Goal: Complete application form

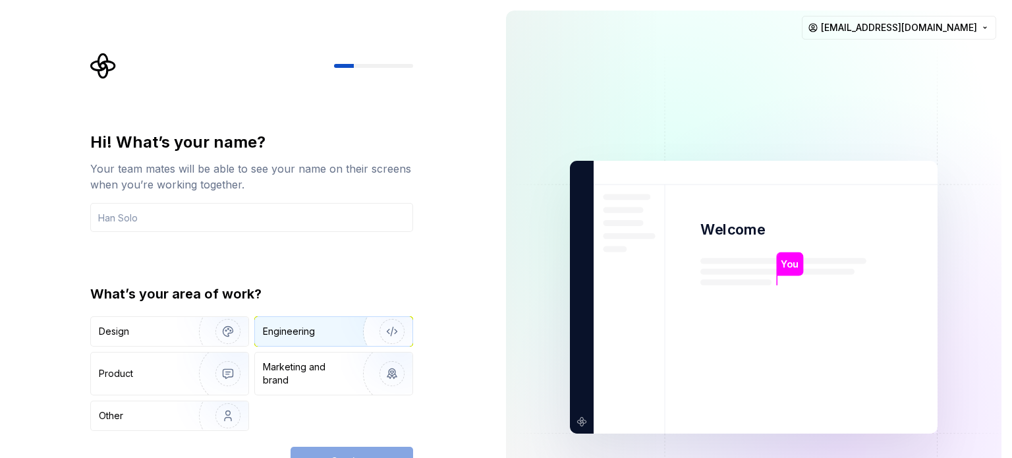
click at [335, 329] on div "Engineering" at bounding box center [315, 331] width 105 height 13
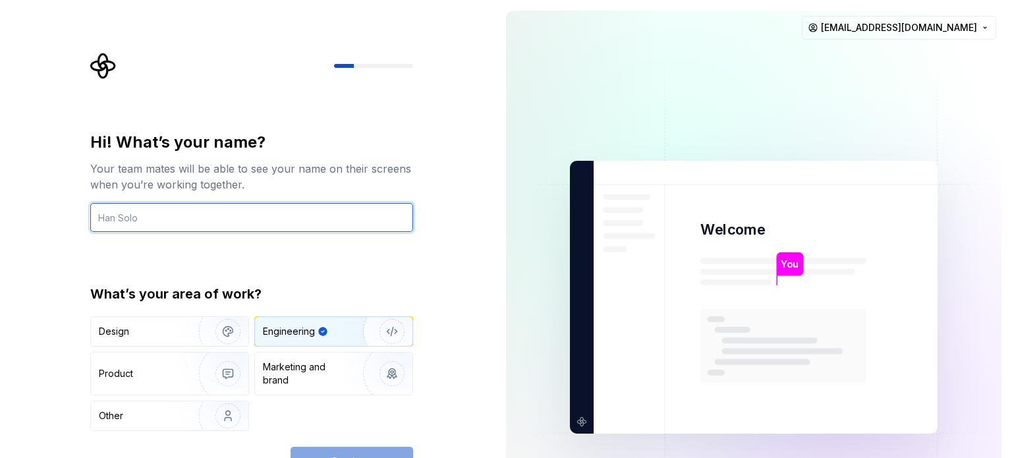
click at [297, 213] on input "text" at bounding box center [251, 217] width 323 height 29
click at [243, 217] on input "c" at bounding box center [251, 217] width 323 height 29
type input "islem"
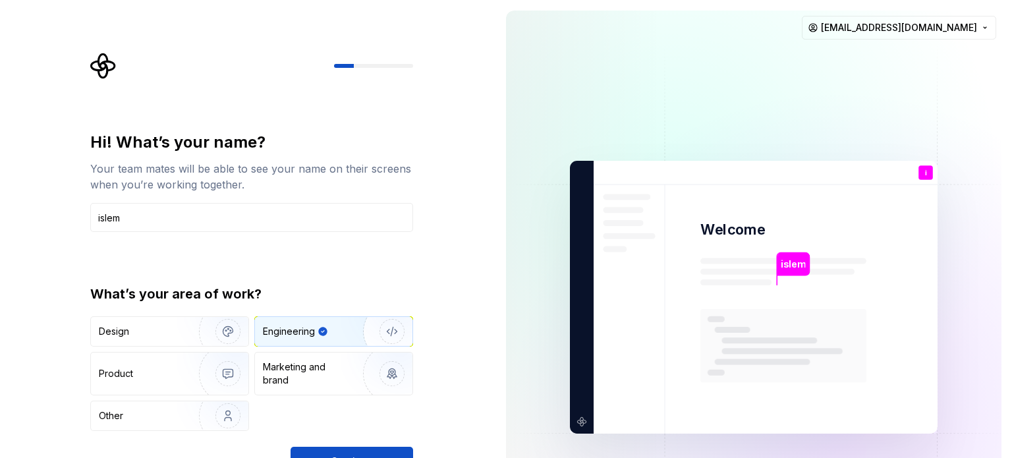
click at [458, 233] on div "Hi! What’s your name? Your team mates will be able to see your name on their sc…" at bounding box center [247, 297] width 495 height 594
click at [376, 451] on button "Continue" at bounding box center [351, 461] width 123 height 29
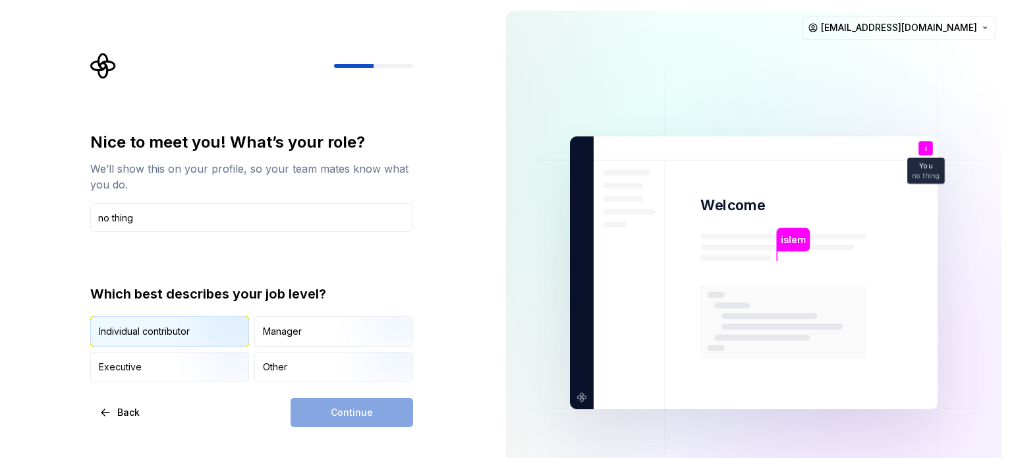
type input "no thing"
click at [198, 334] on img "button" at bounding box center [217, 348] width 84 height 88
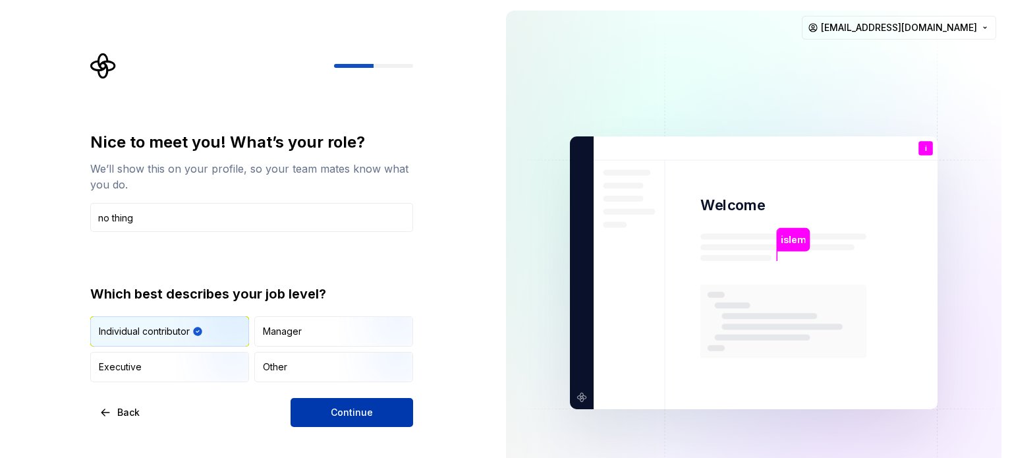
click at [325, 411] on button "Continue" at bounding box center [351, 412] width 123 height 29
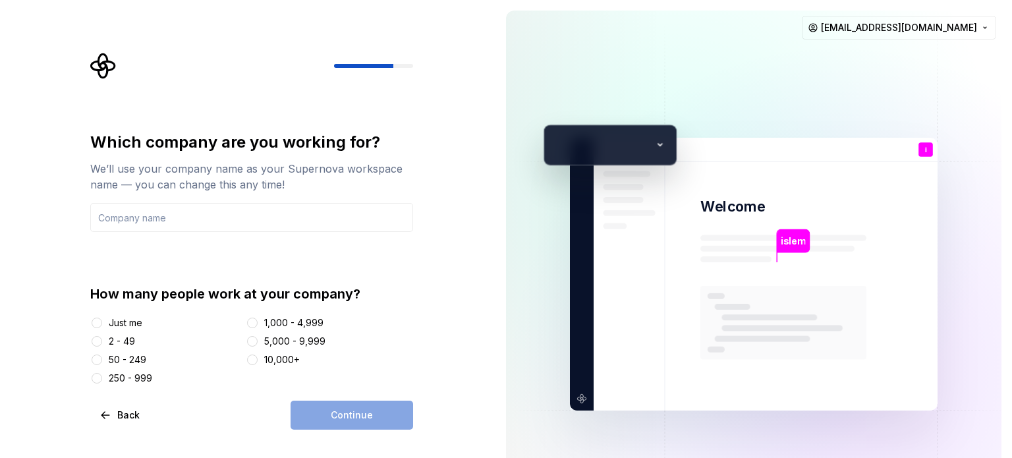
click at [135, 321] on div "Just me" at bounding box center [126, 322] width 34 height 13
click at [102, 321] on button "Just me" at bounding box center [97, 322] width 11 height 11
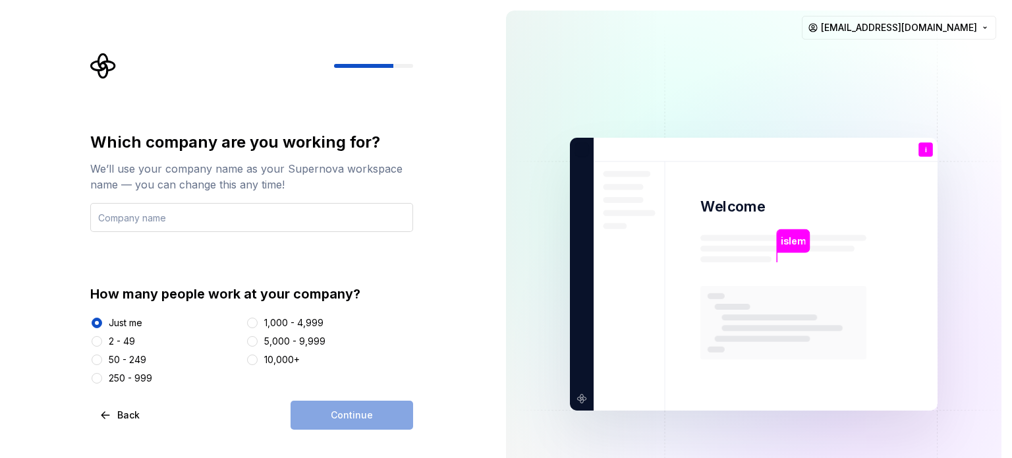
click at [257, 217] on input "text" at bounding box center [251, 217] width 323 height 29
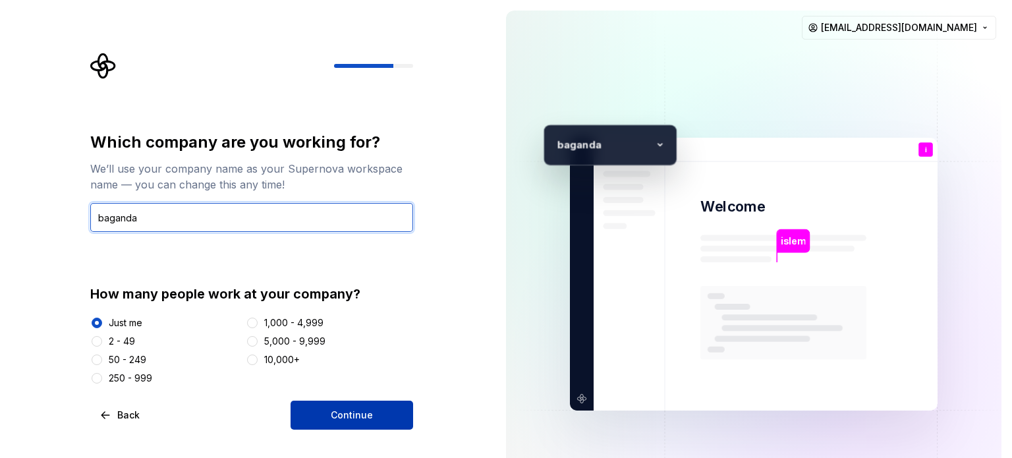
type input "baganda"
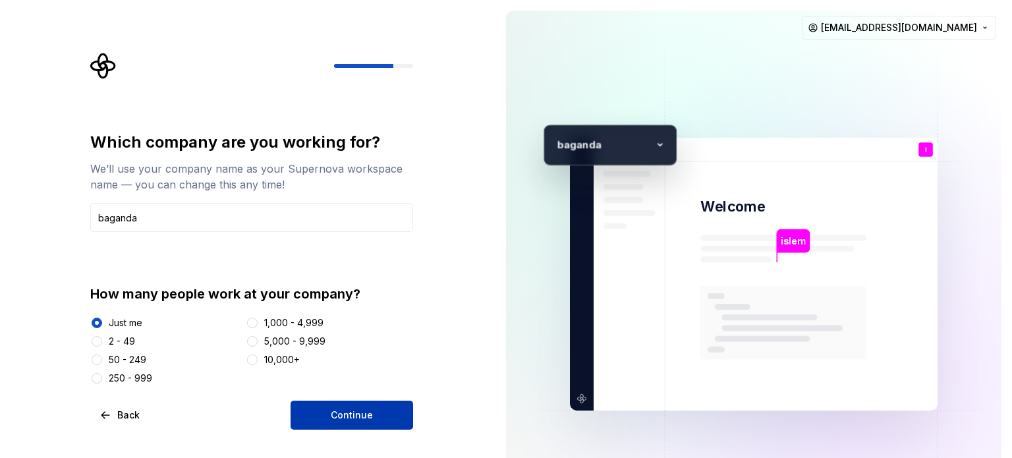
click at [384, 413] on button "Continue" at bounding box center [351, 414] width 123 height 29
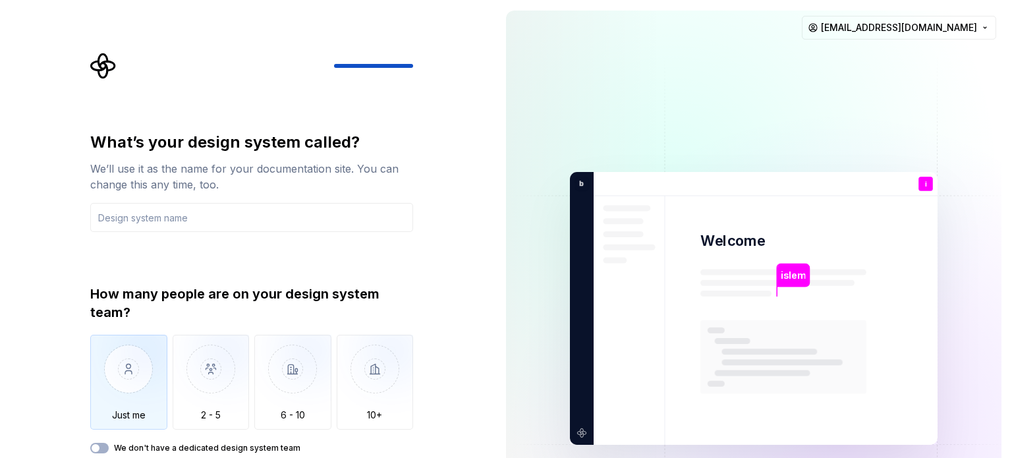
click at [130, 378] on img "button" at bounding box center [128, 379] width 77 height 88
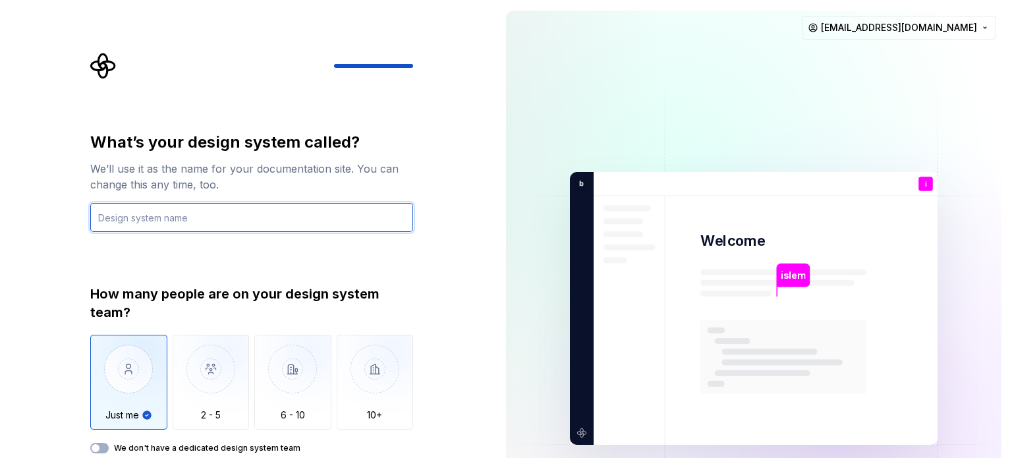
click at [192, 216] on input "text" at bounding box center [251, 217] width 323 height 29
type input "zzz"
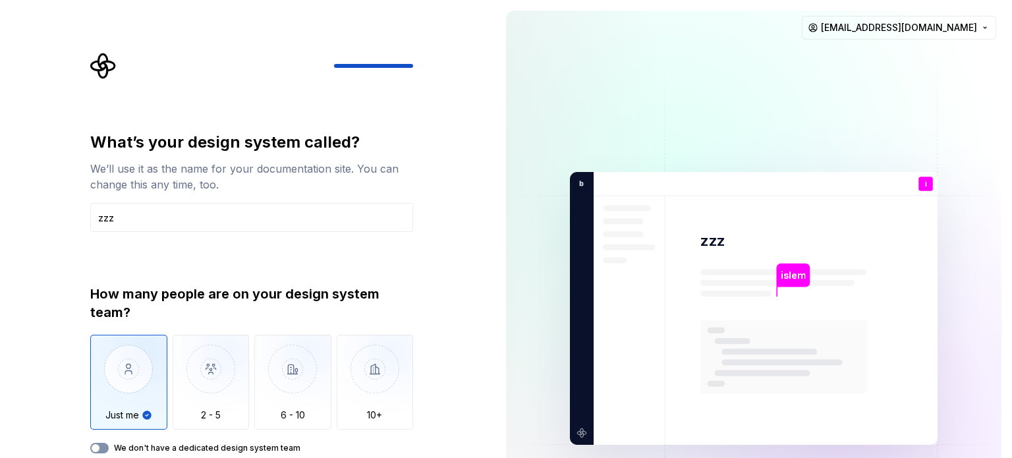
click at [96, 447] on span "button" at bounding box center [96, 448] width 8 height 8
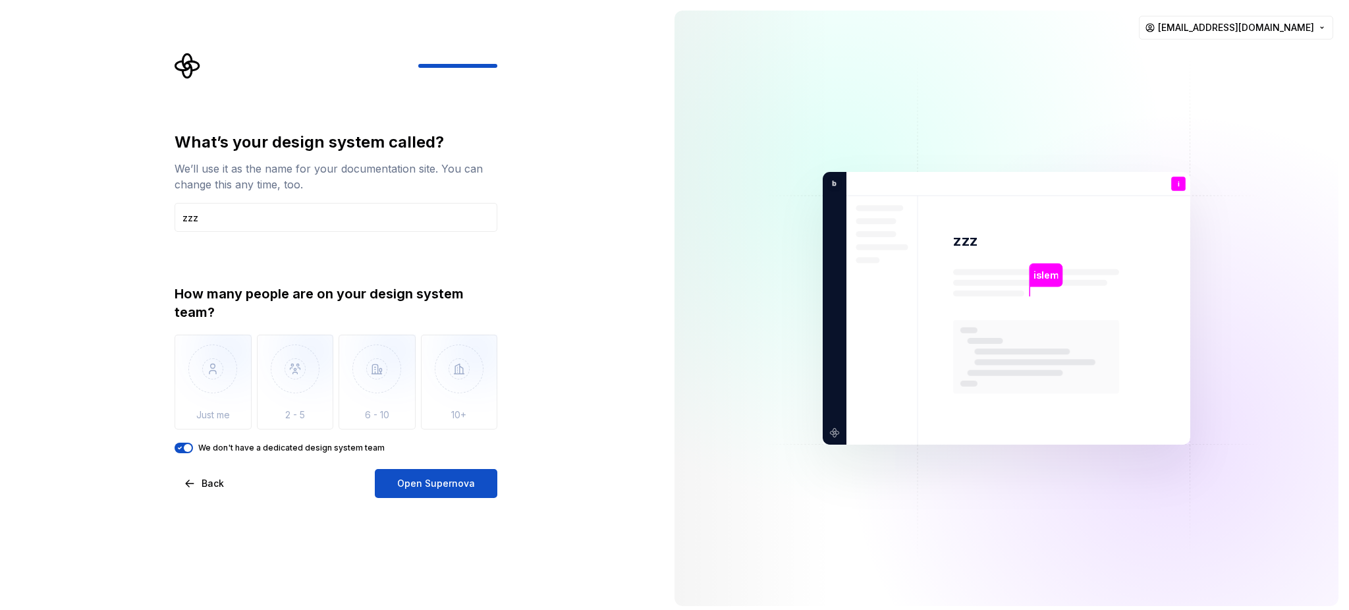
drag, startPoint x: 956, startPoint y: 1, endPoint x: 613, endPoint y: 311, distance: 462.6
click at [613, 311] on div "What’s your design system called? We’ll use it as the name for your documentati…" at bounding box center [332, 308] width 664 height 616
click at [433, 457] on span "Open Supernova" at bounding box center [436, 483] width 78 height 13
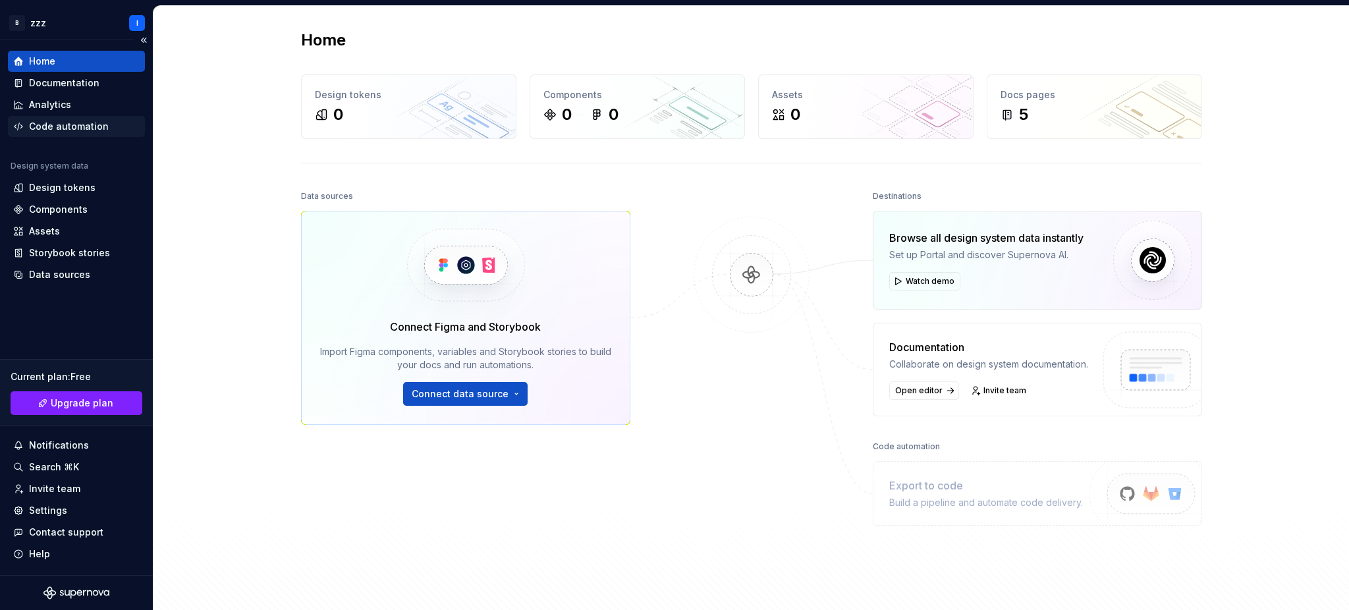
click at [72, 133] on div "Code automation" at bounding box center [76, 126] width 137 height 21
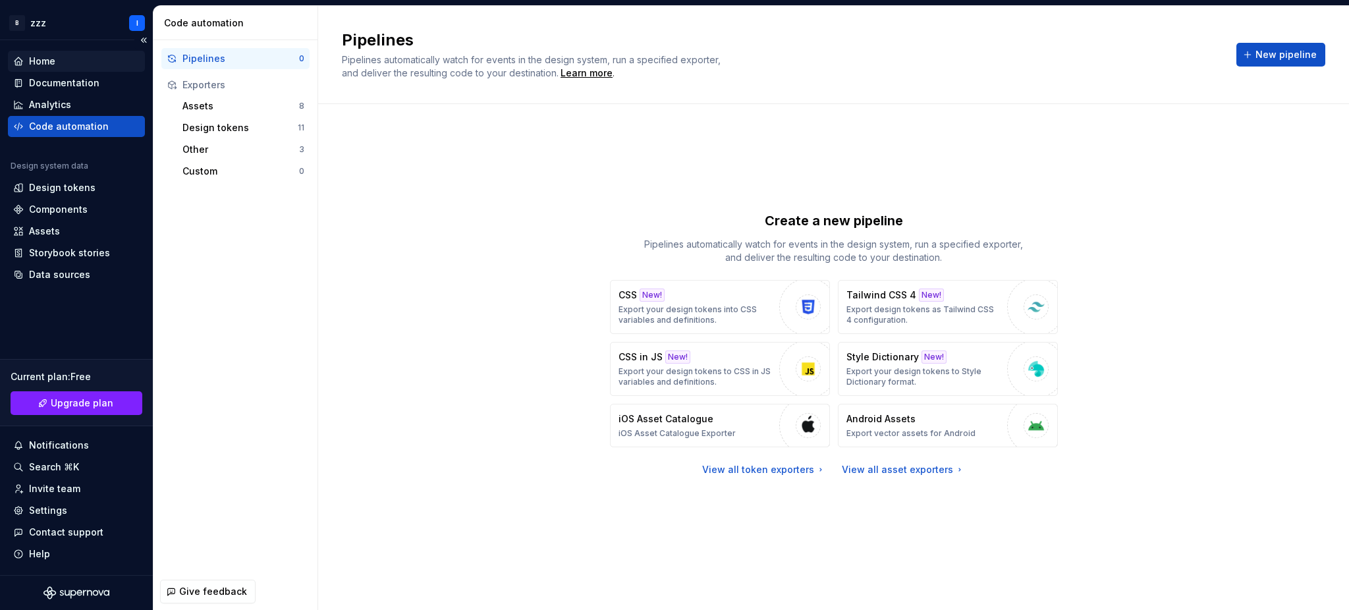
click at [59, 51] on div "Home" at bounding box center [76, 61] width 137 height 21
